Goal: Task Accomplishment & Management: Complete application form

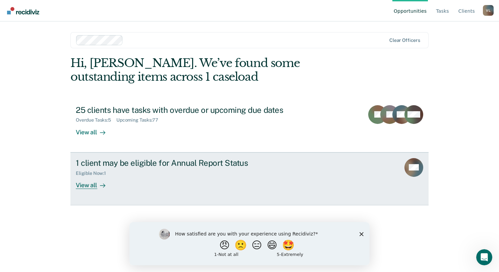
click at [95, 188] on div "View all" at bounding box center [95, 182] width 38 height 13
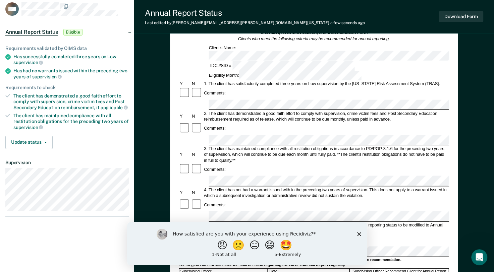
scroll to position [101, 0]
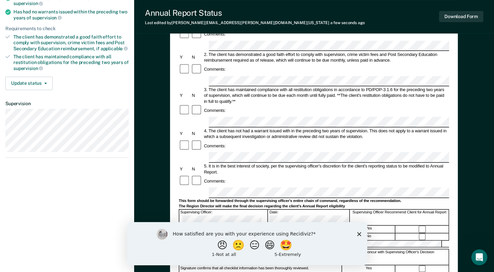
click at [359, 235] on icon "Close survey" at bounding box center [359, 234] width 4 height 4
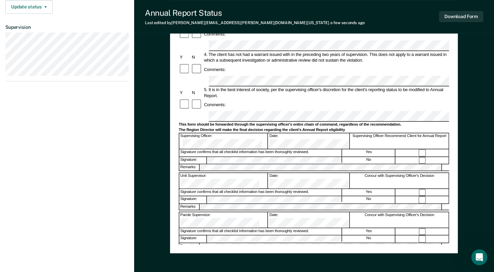
scroll to position [0, 0]
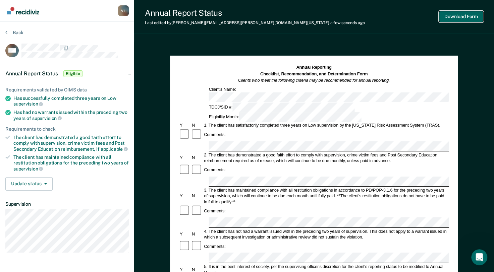
click at [452, 15] on button "Download Form" at bounding box center [461, 16] width 44 height 11
